Goal: Information Seeking & Learning: Learn about a topic

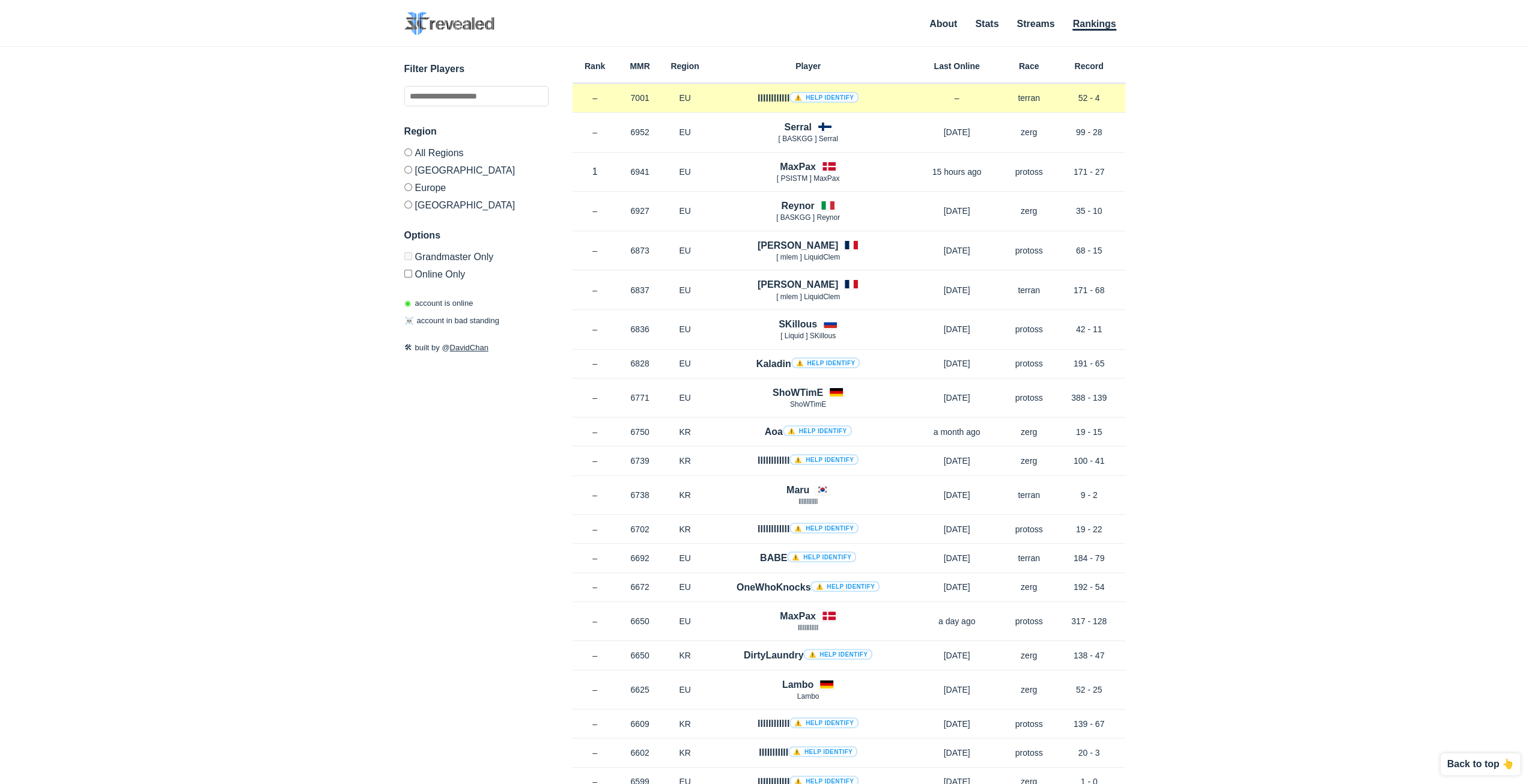
click at [809, 100] on link "⚠️ Help identify" at bounding box center [824, 98] width 69 height 11
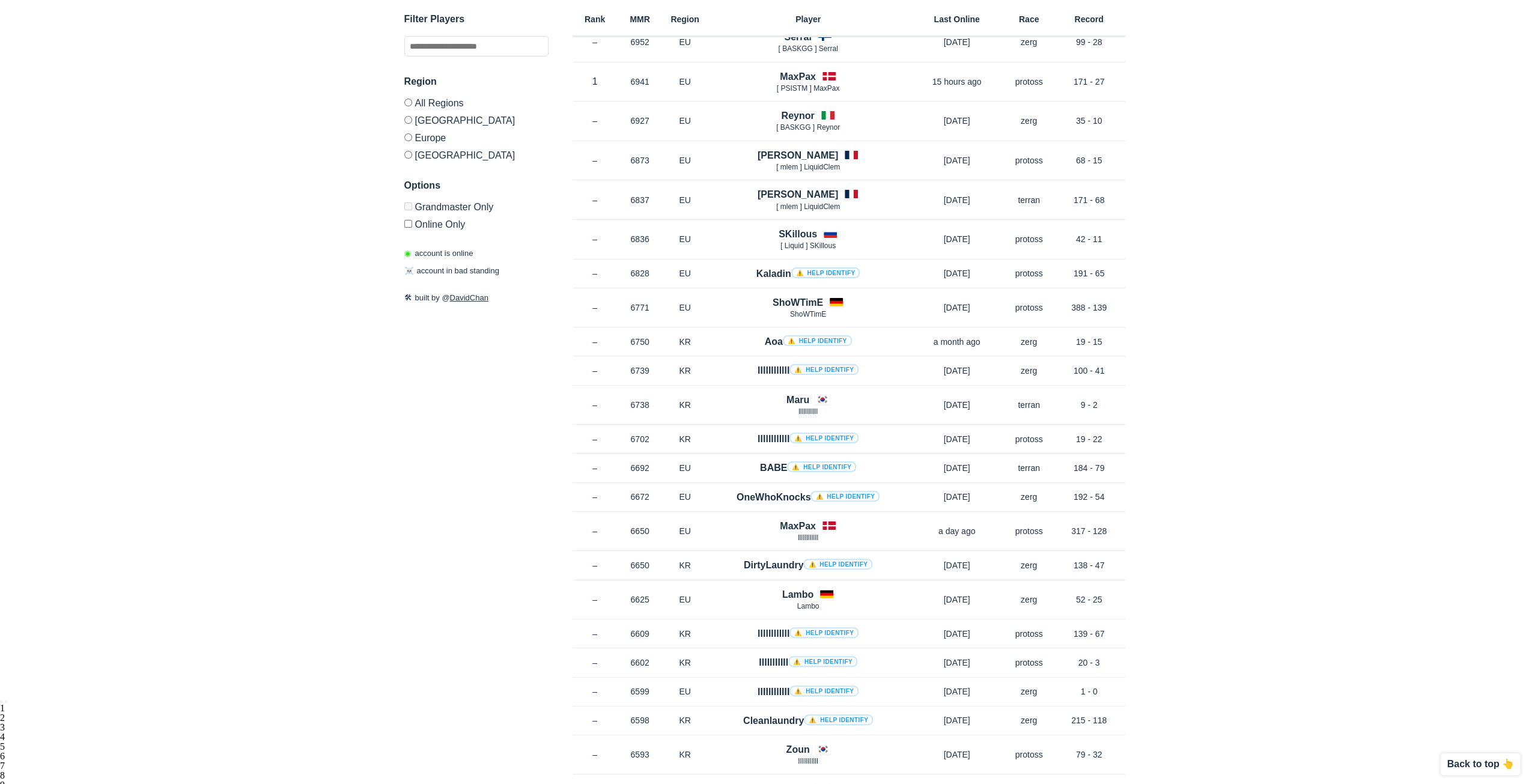
scroll to position [91, 0]
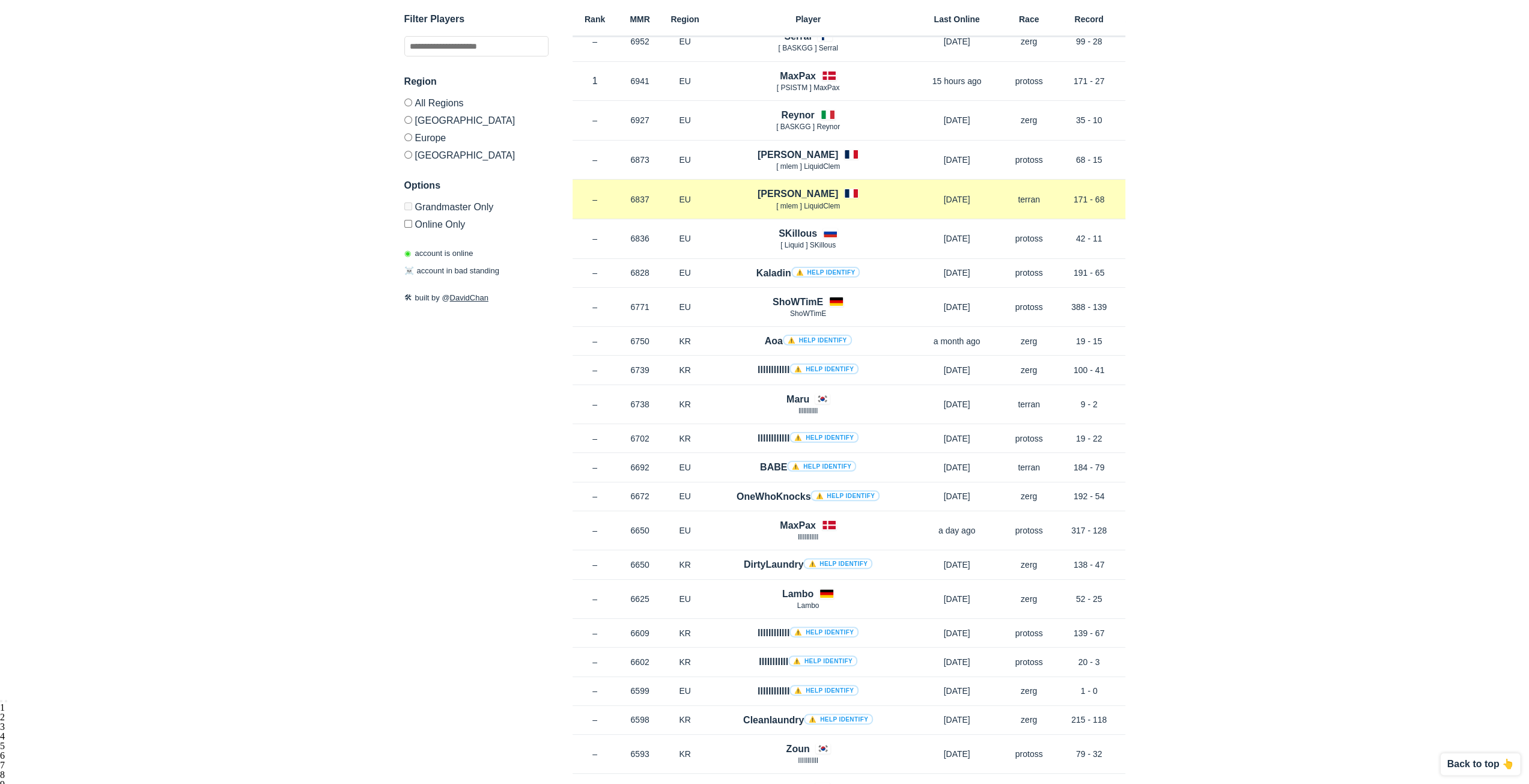
click at [804, 197] on h4 "[PERSON_NAME]" at bounding box center [798, 193] width 81 height 14
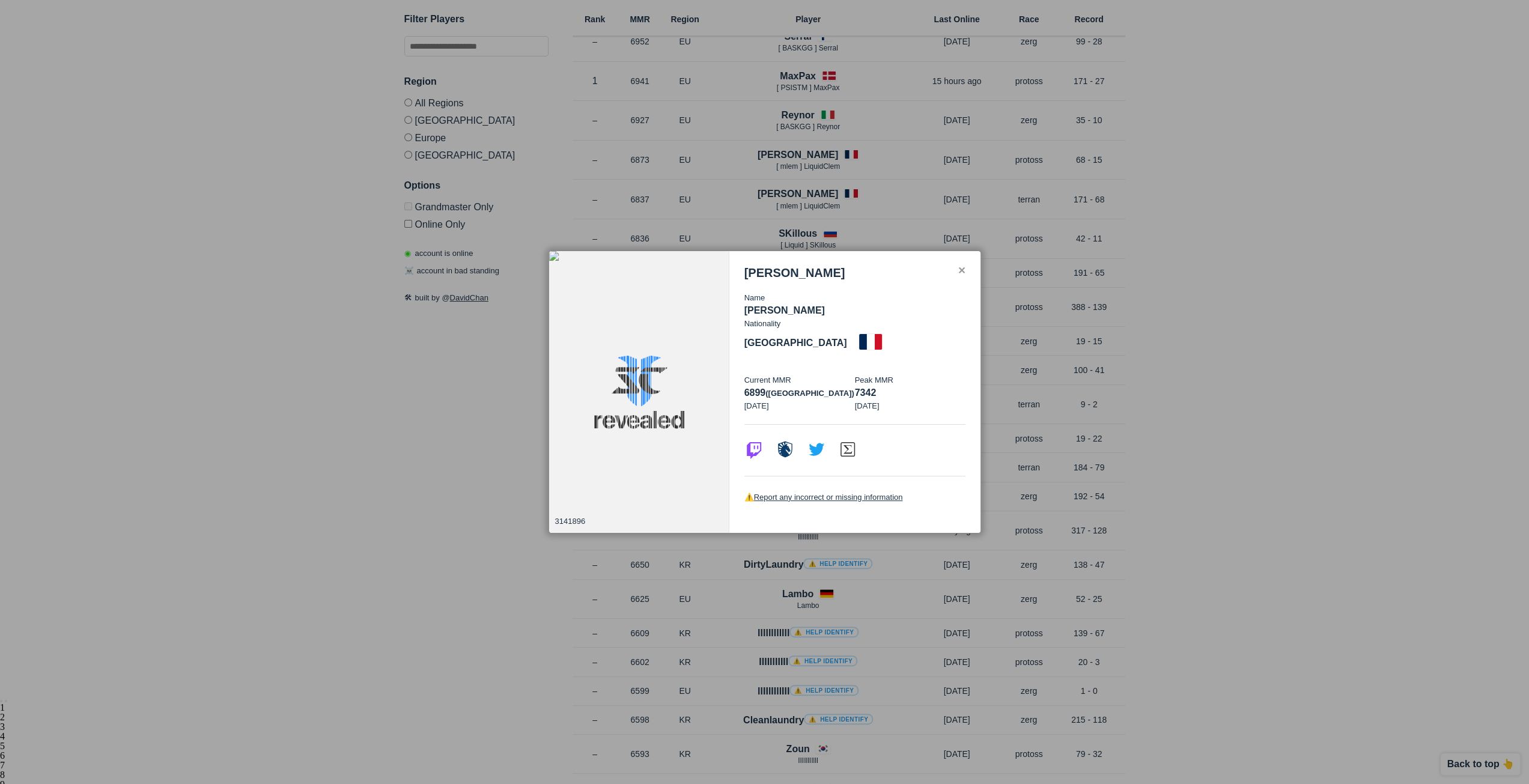
click at [964, 275] on div "[PERSON_NAME] Name [PERSON_NAME] Nationality [DEMOGRAPHIC_DATA] Current MMR 689…" at bounding box center [855, 392] width 251 height 282
click at [964, 276] on div "✕" at bounding box center [962, 271] width 8 height 9
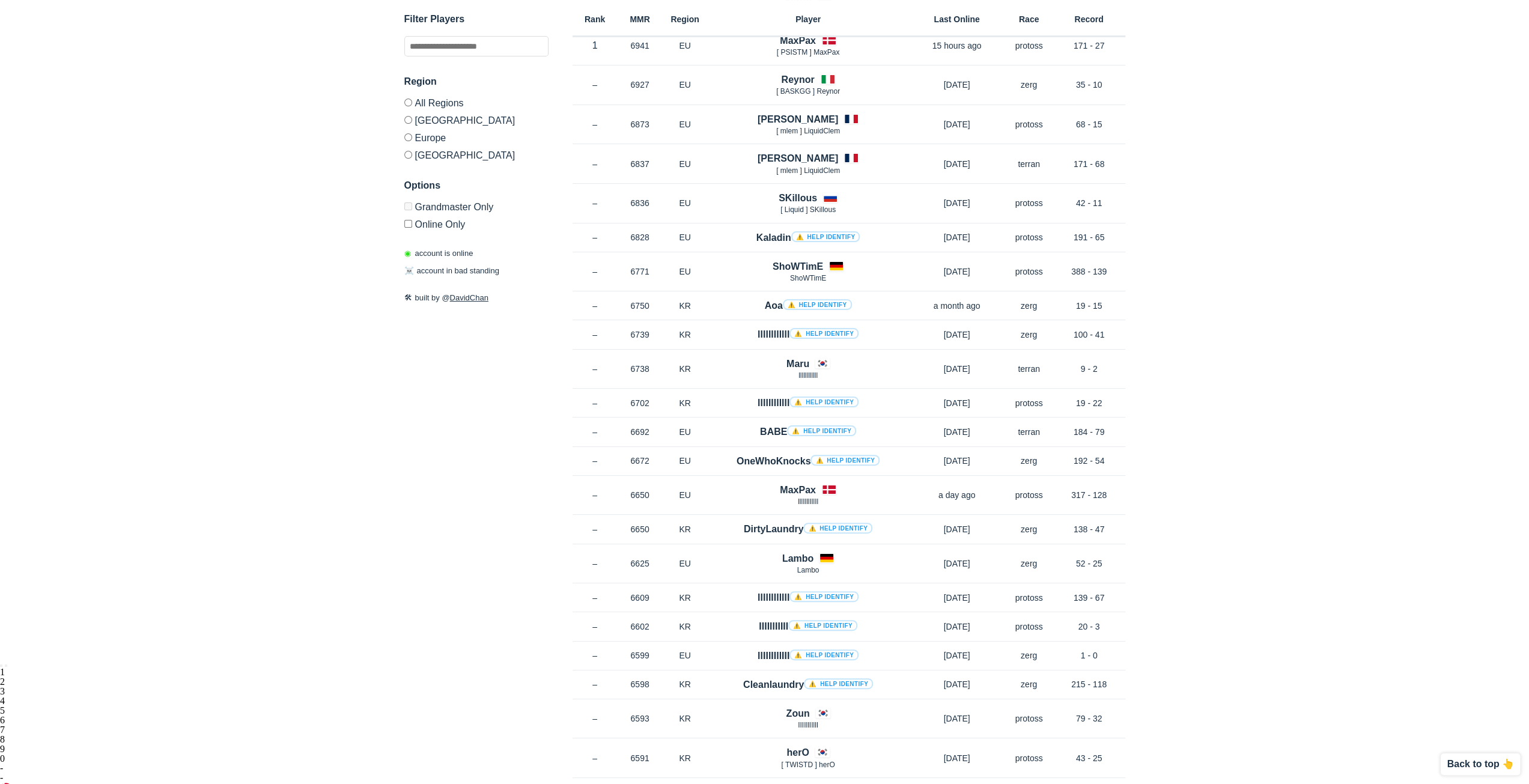
scroll to position [0, 0]
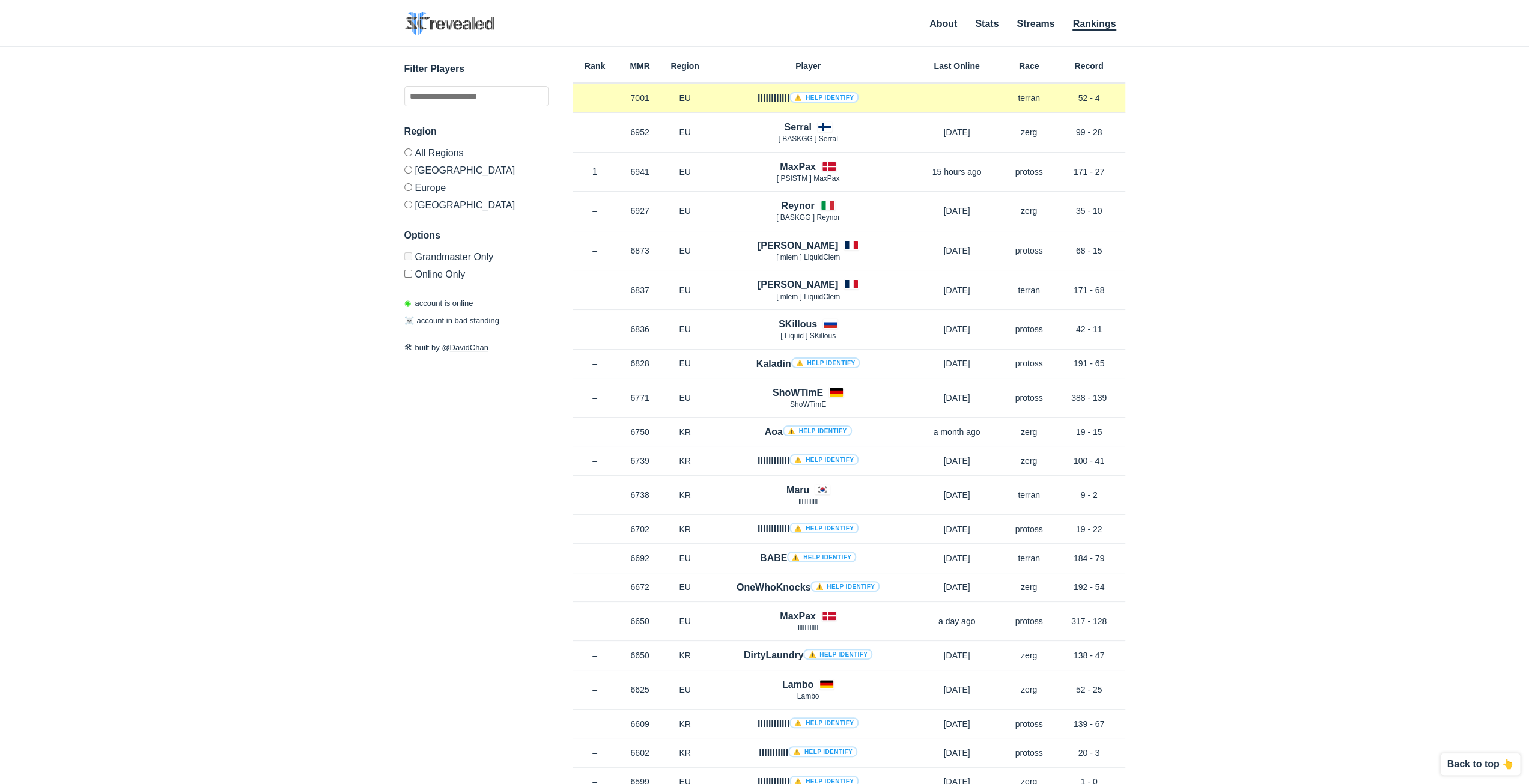
click at [851, 102] on h4 "llllllllllll ⚠️ Help identify" at bounding box center [808, 98] width 101 height 14
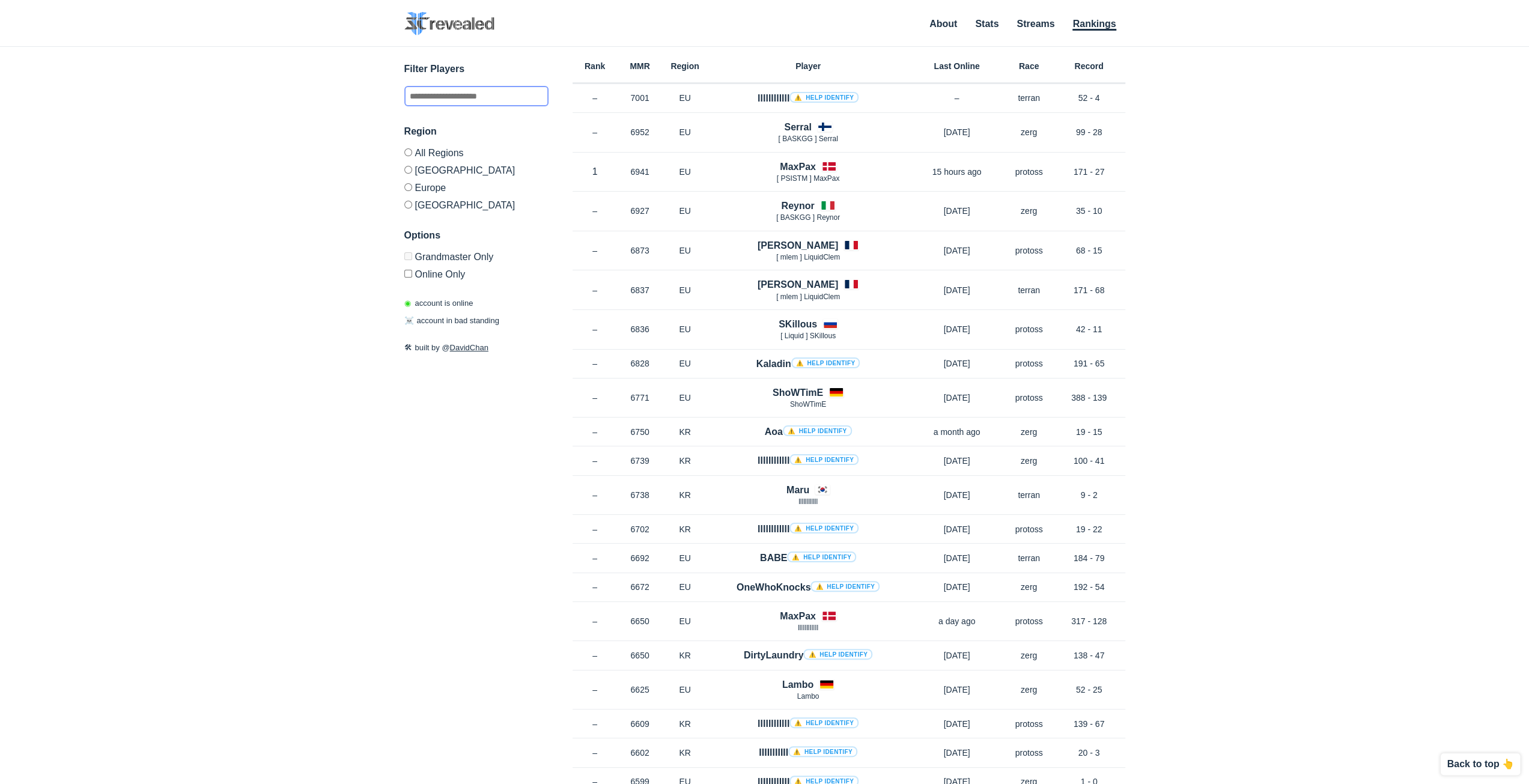
click at [482, 94] on input "text" at bounding box center [476, 96] width 144 height 20
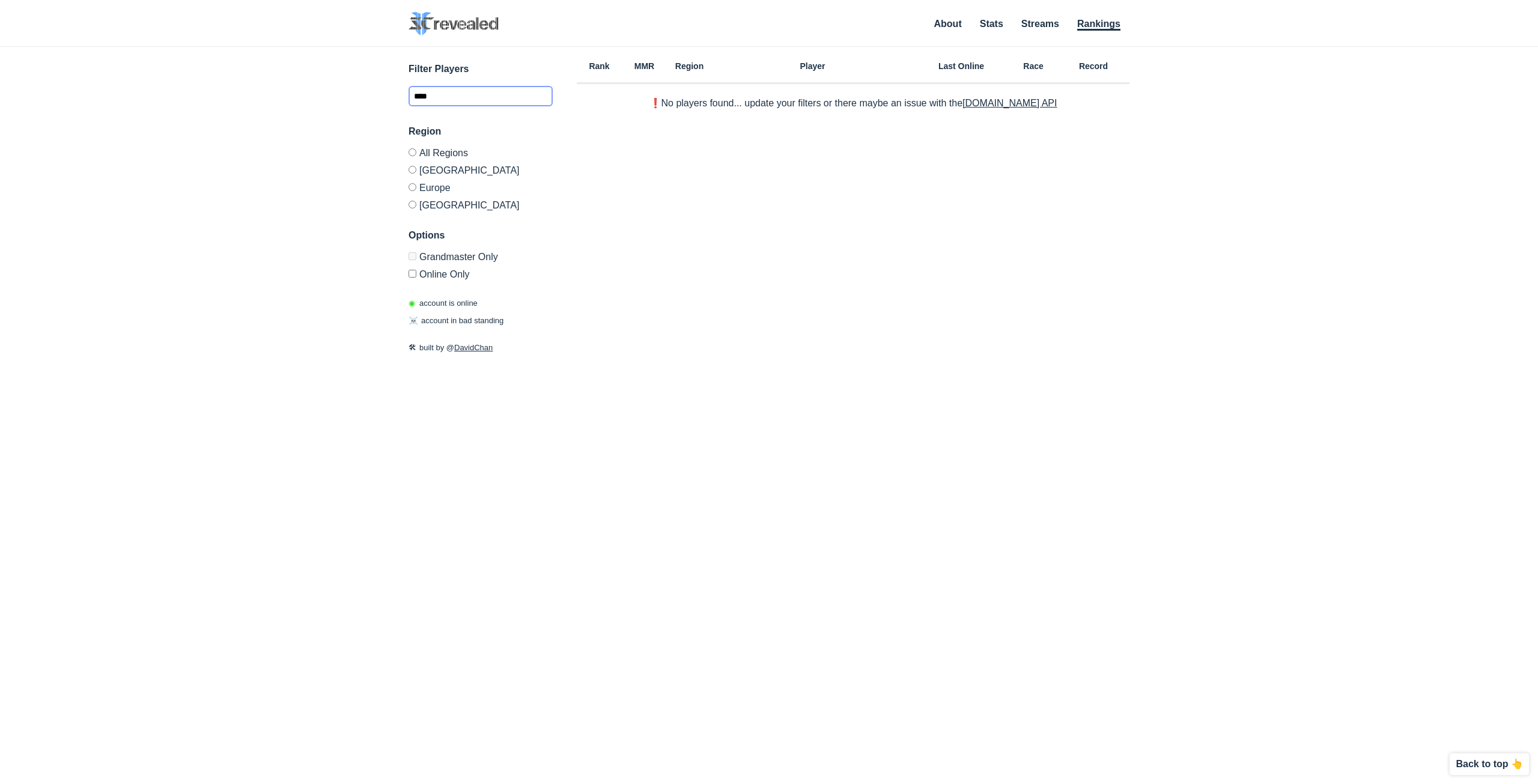
type input "****"
click at [406, 258] on div "✕ 3141896 [PERSON_NAME] Name [PERSON_NAME] Nationality [DEMOGRAPHIC_DATA] Curre…" at bounding box center [769, 400] width 1514 height 707
drag, startPoint x: 465, startPoint y: 102, endPoint x: 381, endPoint y: 76, distance: 87.9
click at [384, 77] on div "✕ 3141896 [PERSON_NAME] Name [PERSON_NAME] Nationality [DEMOGRAPHIC_DATA] Curre…" at bounding box center [769, 400] width 1514 height 707
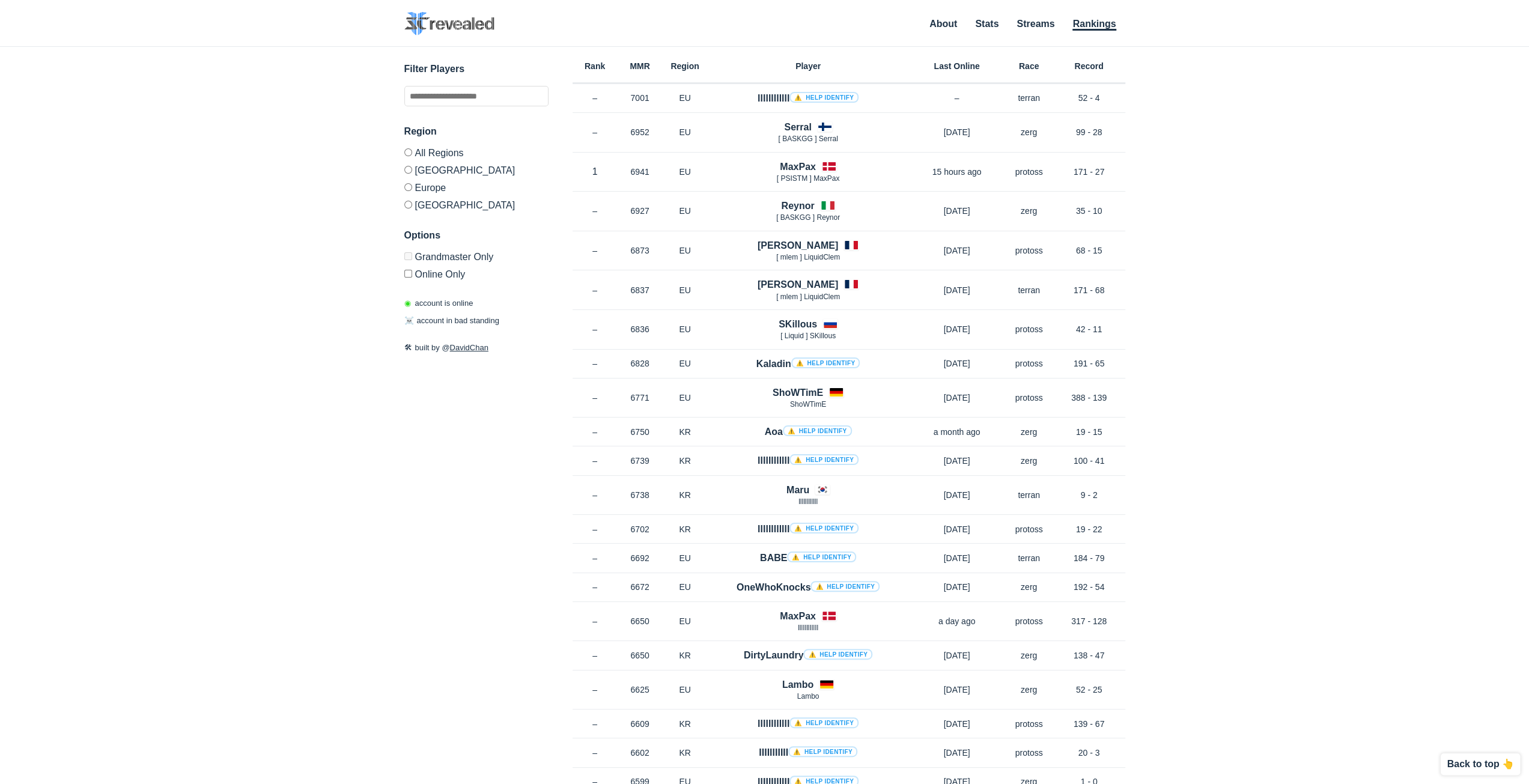
click at [423, 258] on label "Grandmaster Only" at bounding box center [476, 258] width 144 height 13
click at [412, 266] on label "Online Only" at bounding box center [476, 272] width 144 height 14
click at [408, 247] on div "Options Grandmaster Only Online Only" at bounding box center [476, 254] width 144 height 51
click at [942, 20] on link "About" at bounding box center [943, 24] width 28 height 12
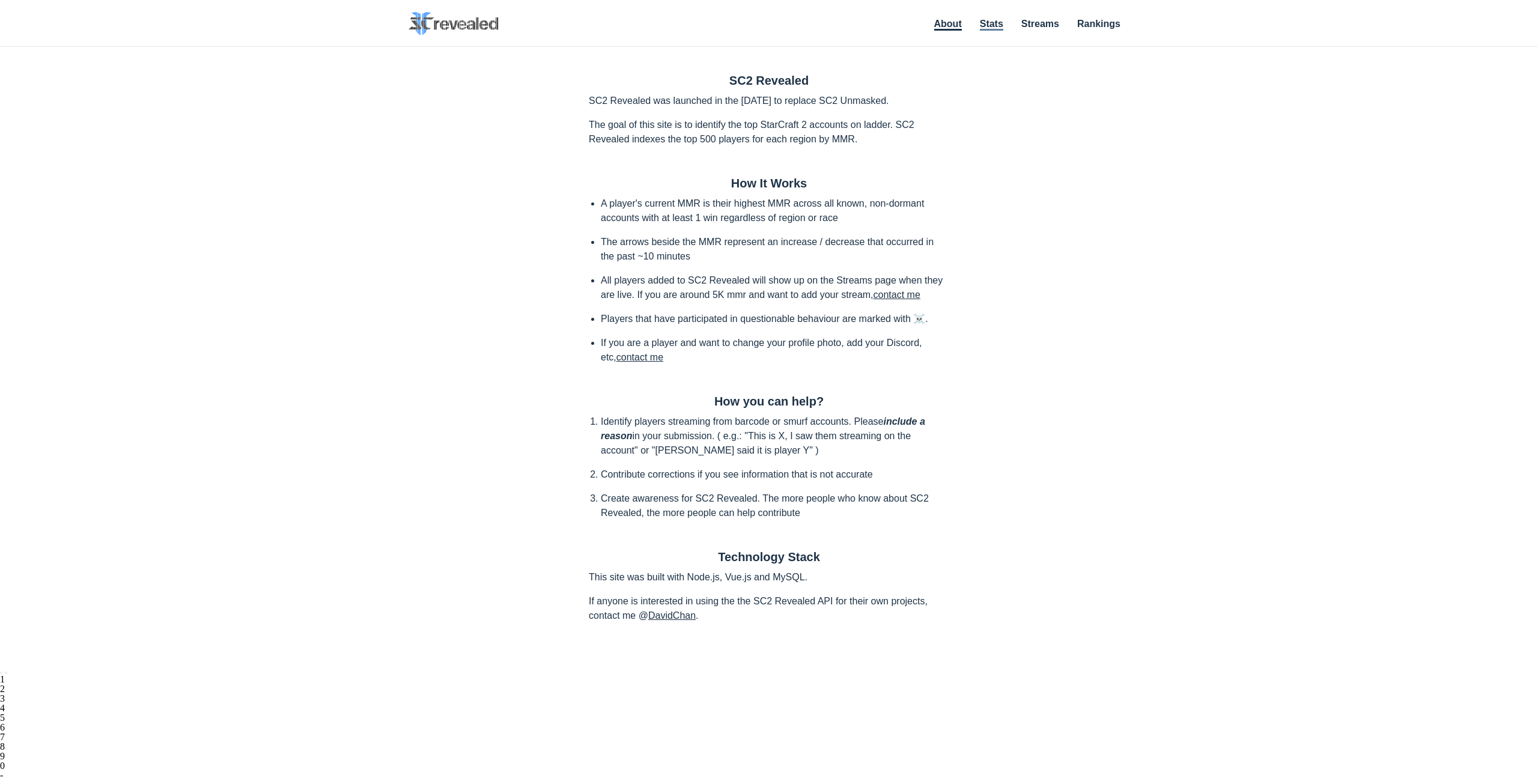
click at [996, 26] on link "Stats" at bounding box center [991, 24] width 24 height 12
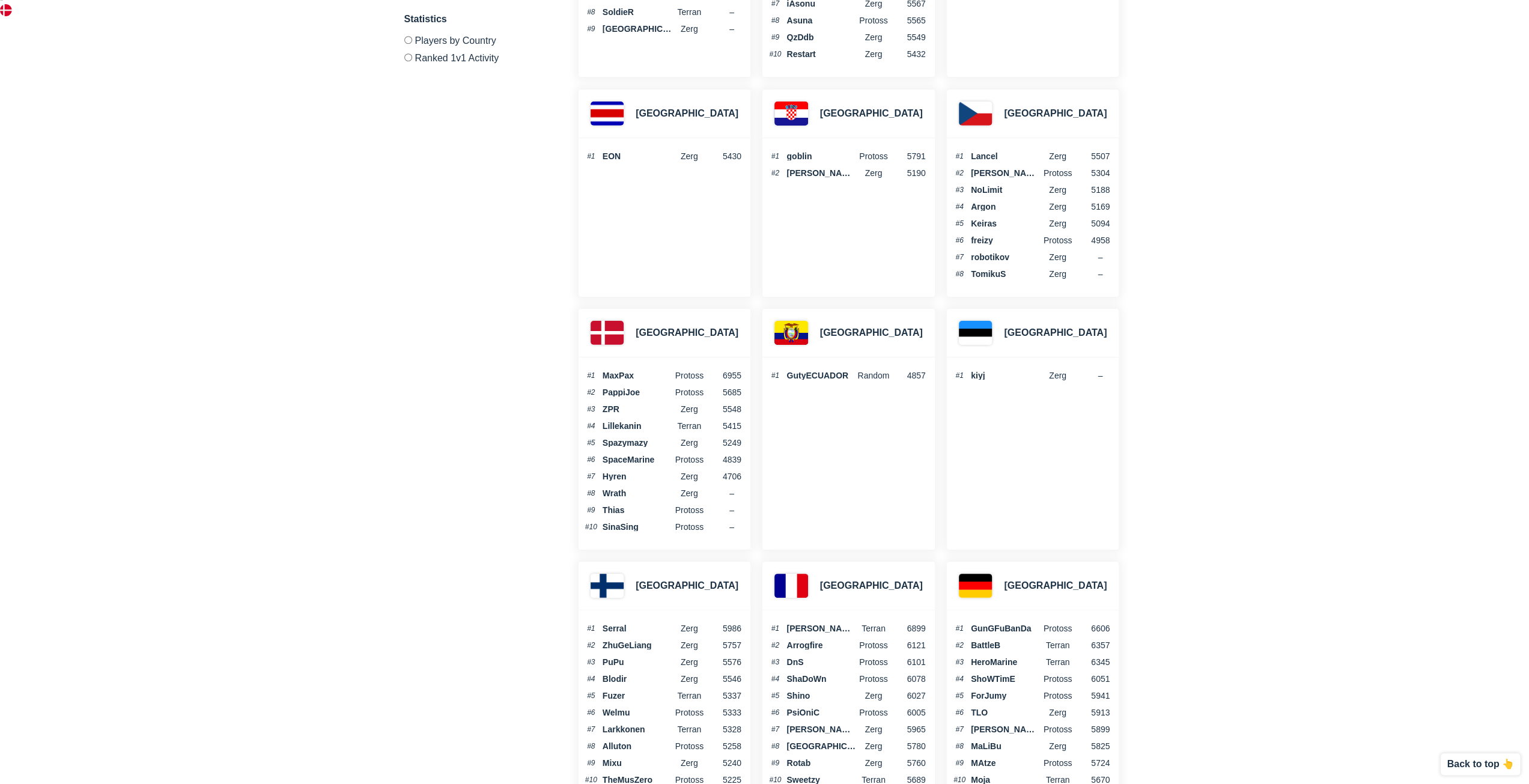
scroll to position [906, 0]
click at [665, 324] on h3 "[GEOGRAPHIC_DATA]" at bounding box center [686, 330] width 102 height 14
click at [617, 319] on div at bounding box center [607, 330] width 33 height 24
click at [609, 319] on div at bounding box center [607, 330] width 33 height 24
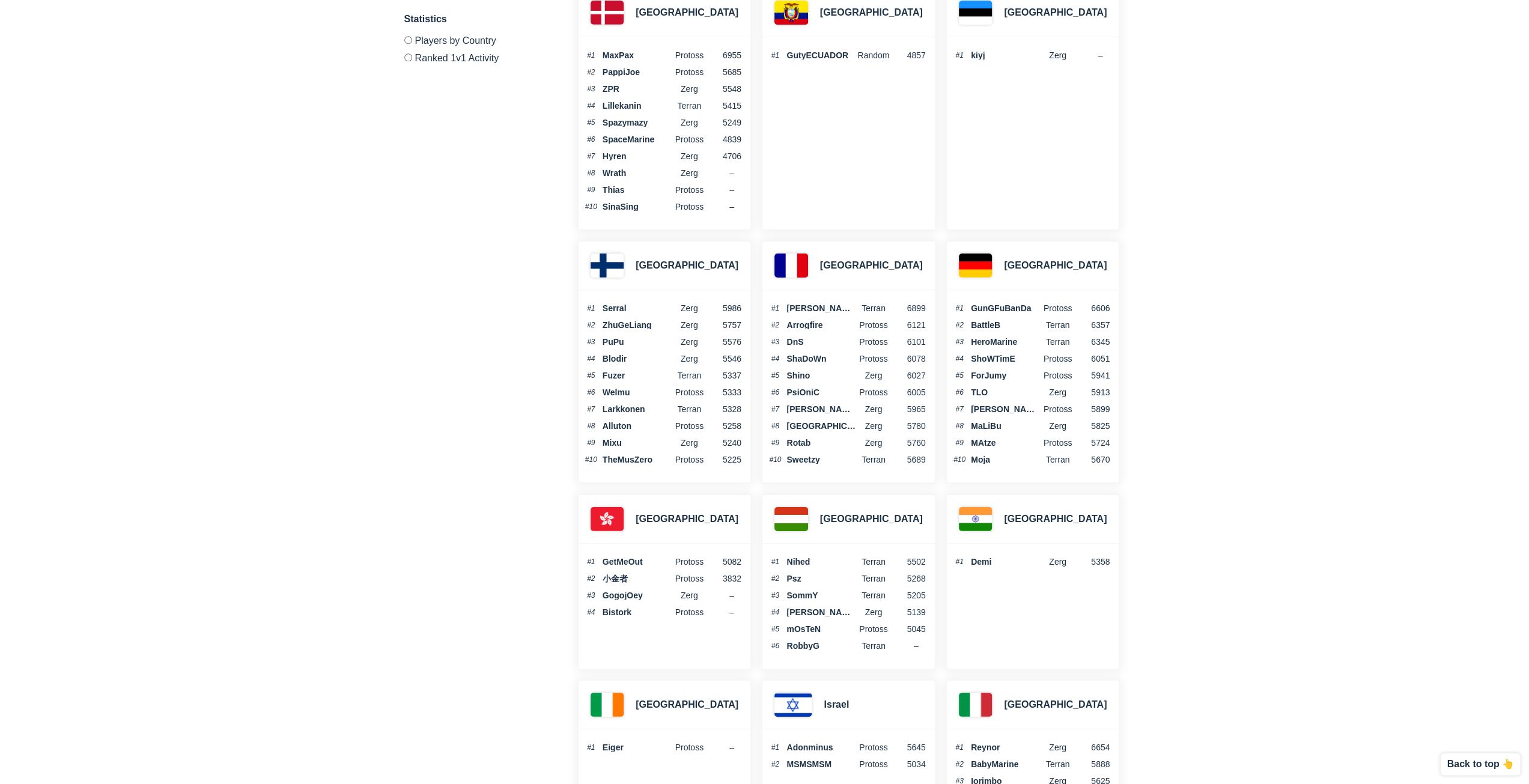
scroll to position [1226, 0]
click at [601, 507] on div at bounding box center [607, 518] width 33 height 24
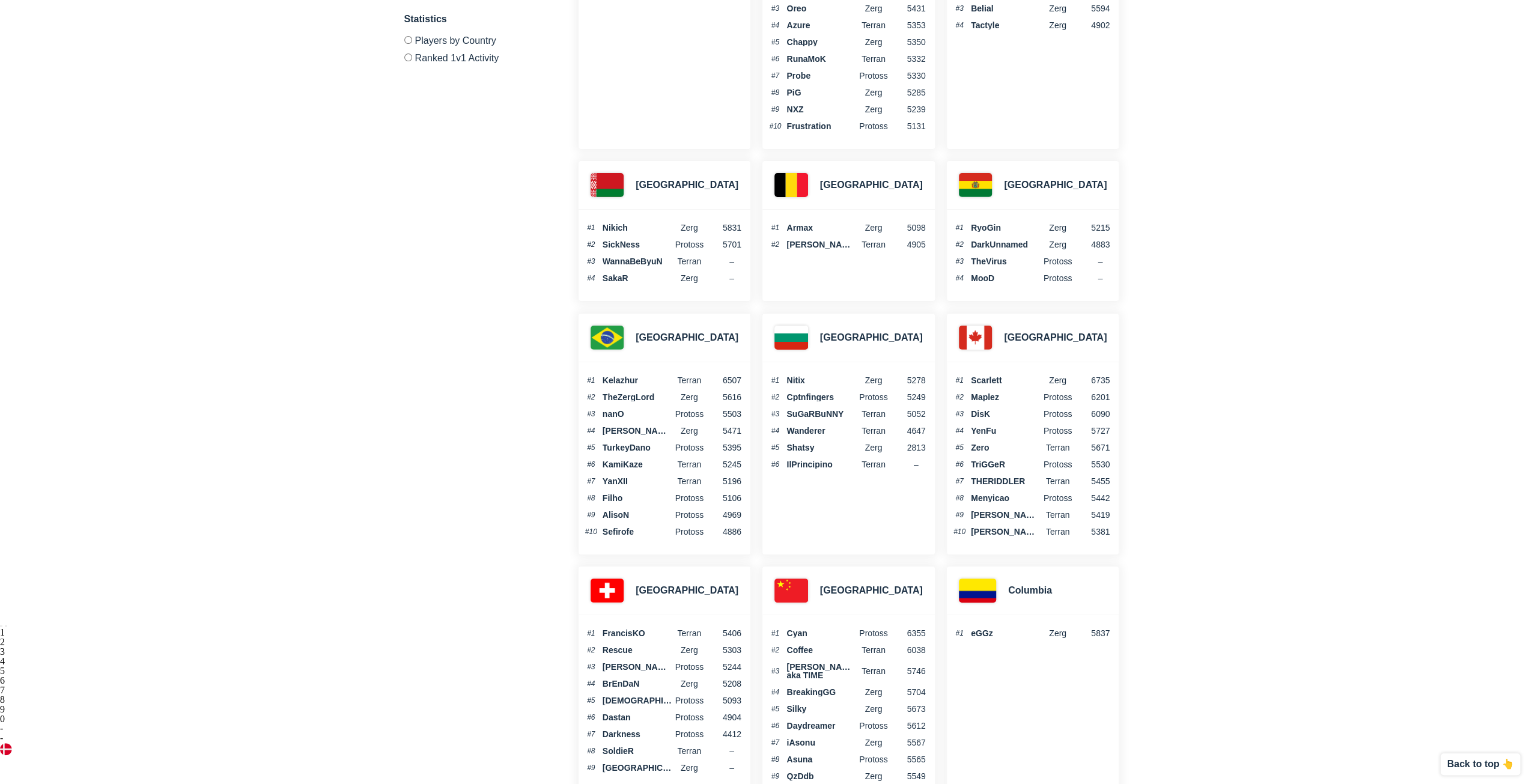
scroll to position [0, 0]
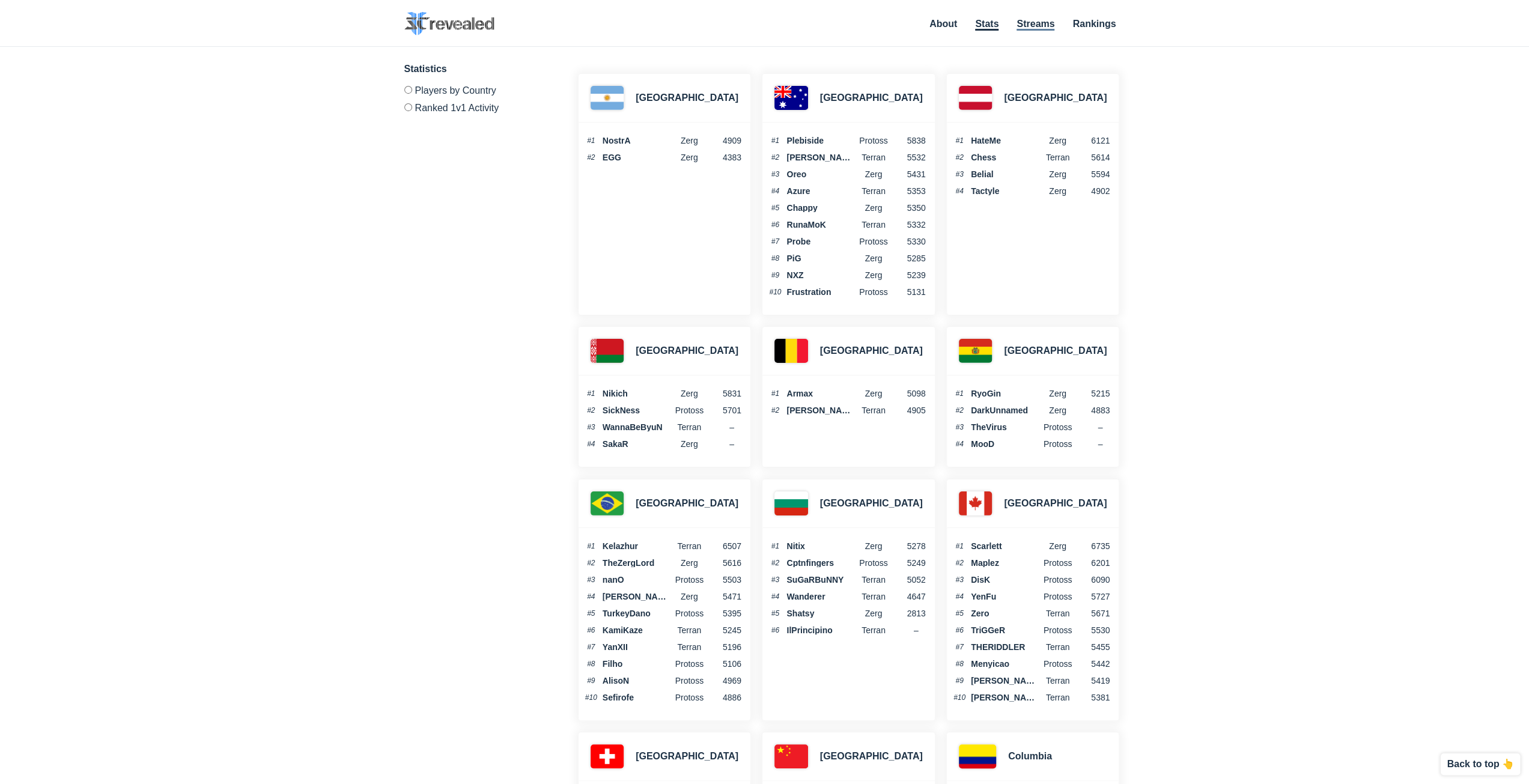
click at [1024, 28] on link "Streams" at bounding box center [1036, 24] width 38 height 12
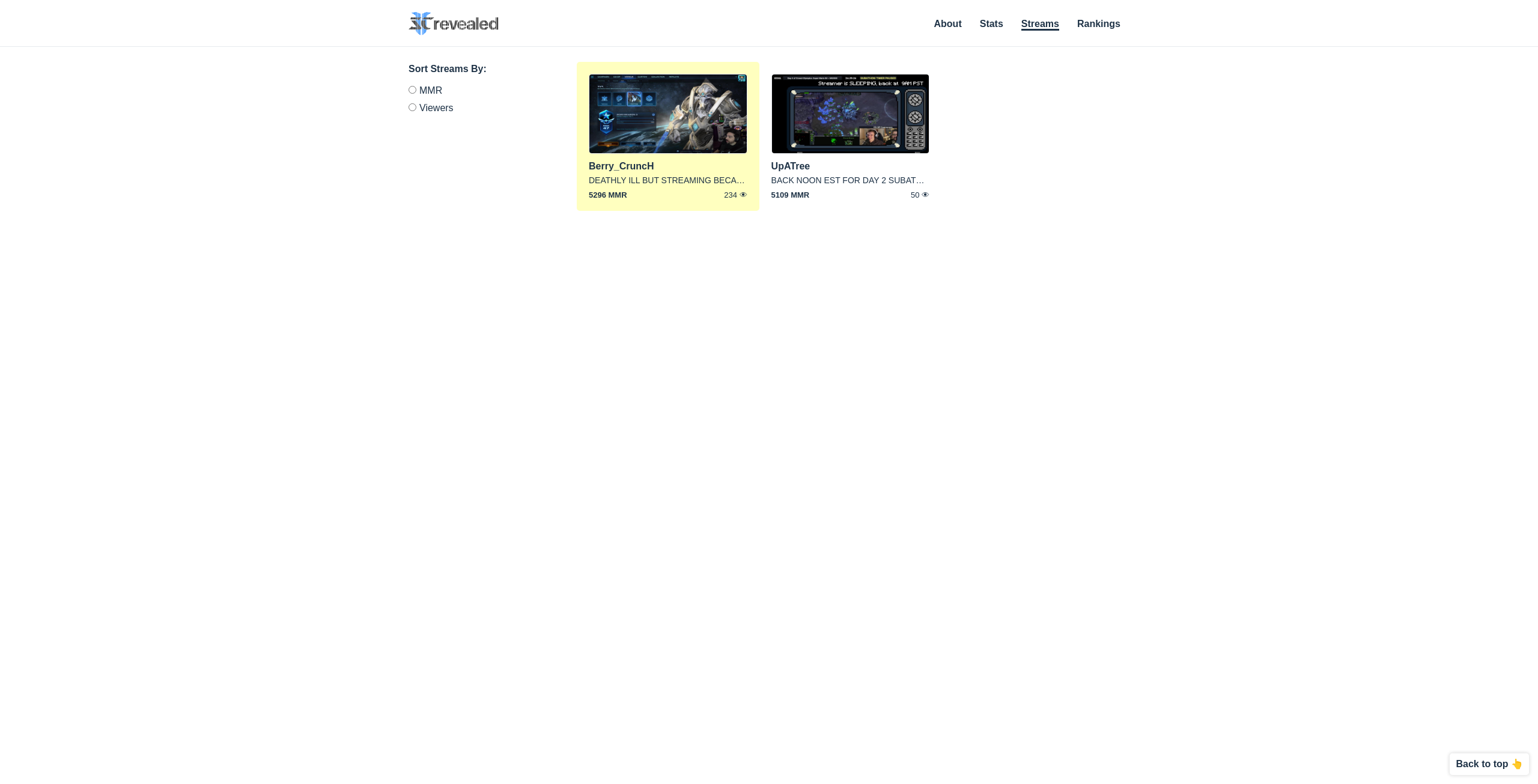
click at [696, 118] on img at bounding box center [668, 114] width 159 height 80
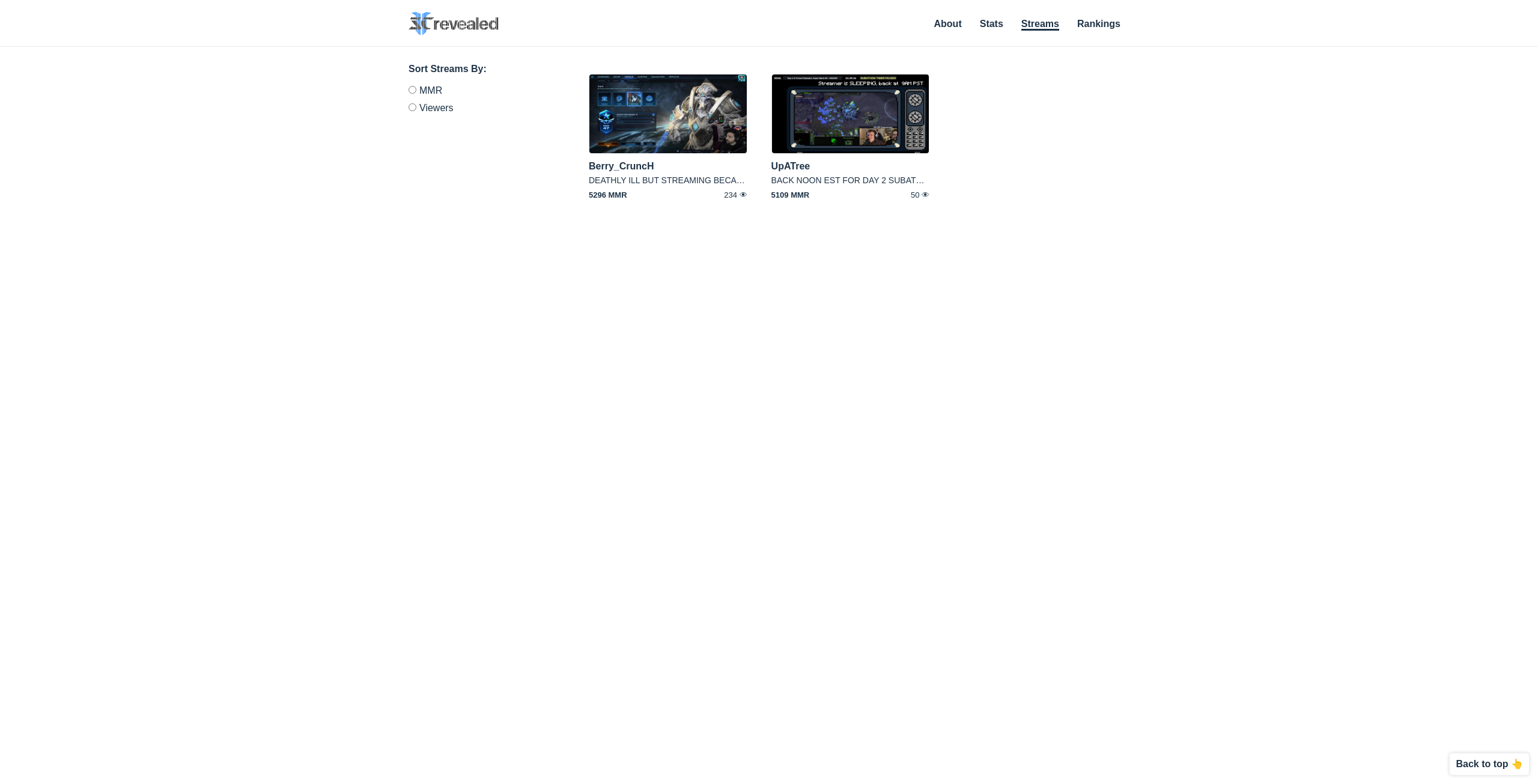
drag, startPoint x: 986, startPoint y: 25, endPoint x: 960, endPoint y: 25, distance: 26.0
click at [986, 25] on link "Stats" at bounding box center [991, 23] width 24 height 10
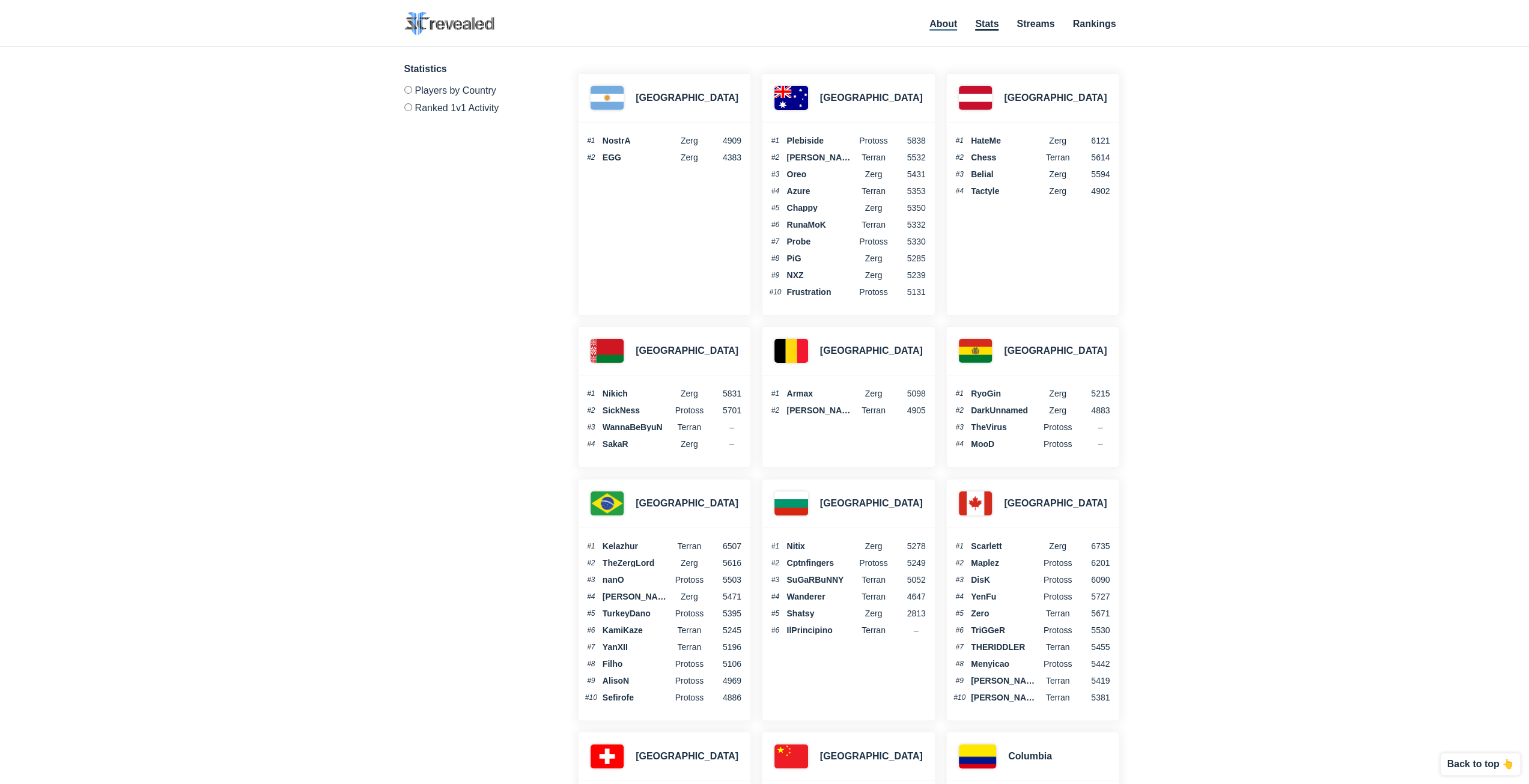
click at [956, 25] on link "About" at bounding box center [943, 24] width 28 height 12
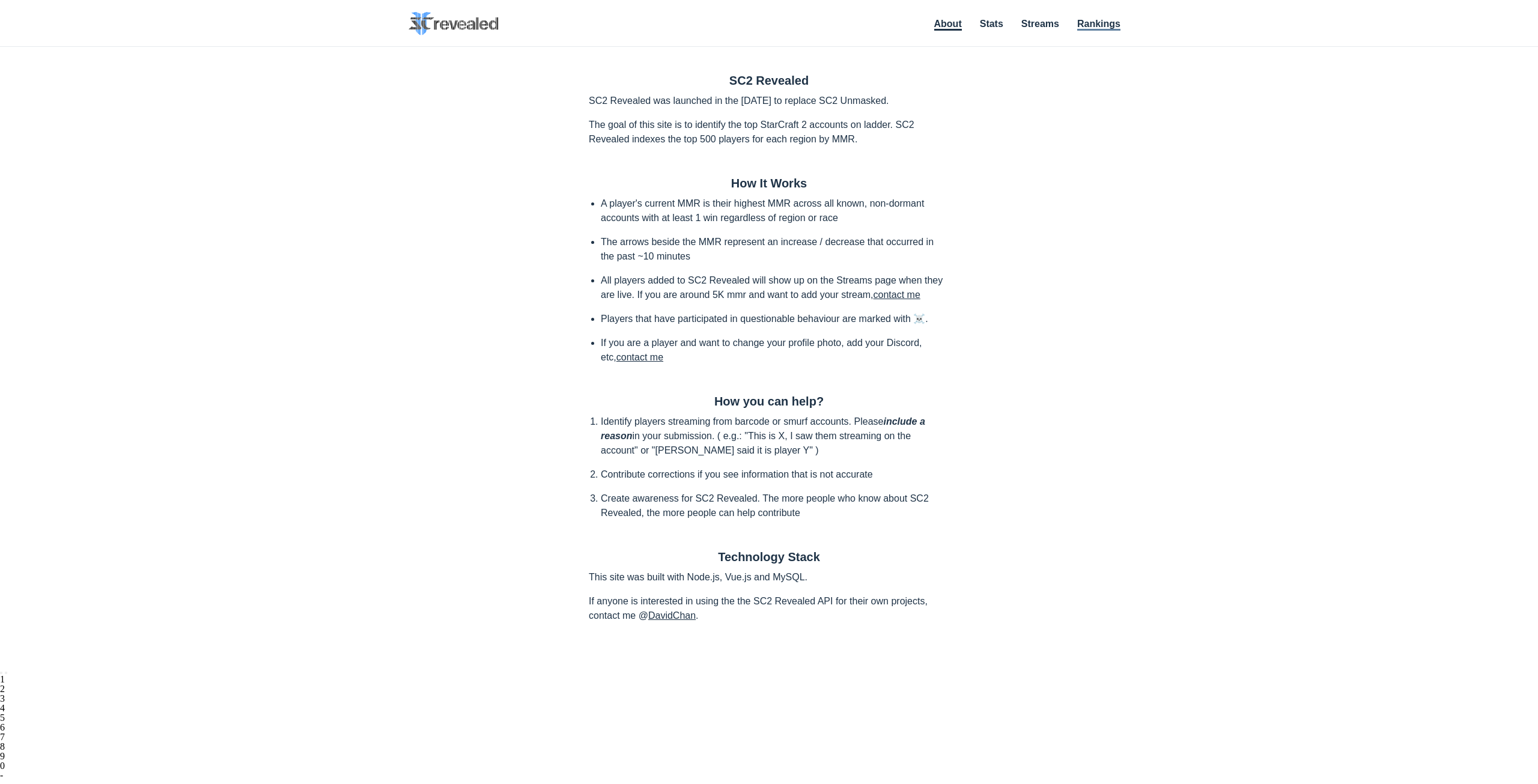
click at [1093, 24] on link "Rankings" at bounding box center [1099, 24] width 43 height 12
